Goal: Task Accomplishment & Management: Use online tool/utility

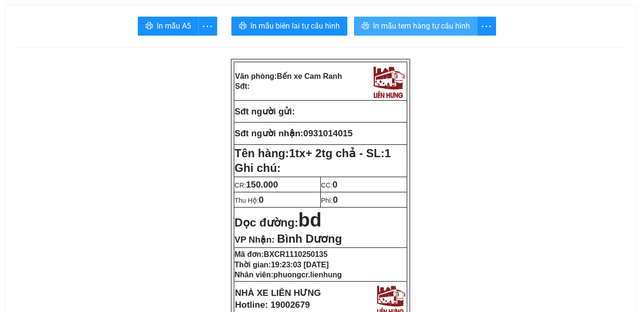
click at [423, 29] on span "In mẫu tem hàng tự cấu hình" at bounding box center [421, 26] width 97 height 12
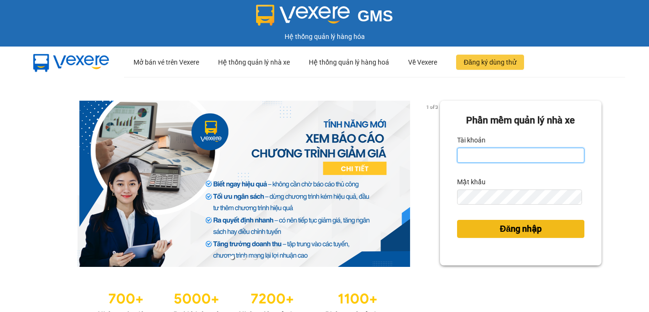
type input "phuongcr.lienhung"
click at [522, 232] on span "Đăng nhập" at bounding box center [521, 228] width 42 height 13
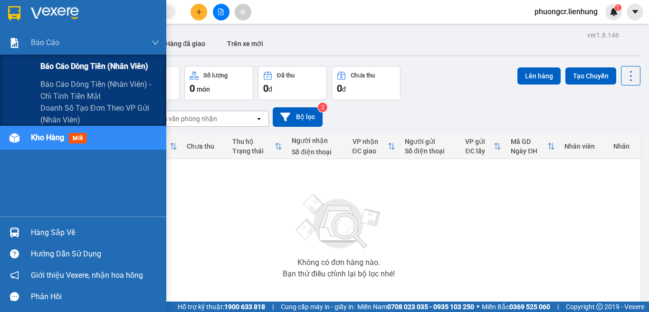
click at [86, 64] on span "Báo cáo dòng tiền (nhân viên)" at bounding box center [94, 66] width 108 height 12
